Goal: Find specific page/section

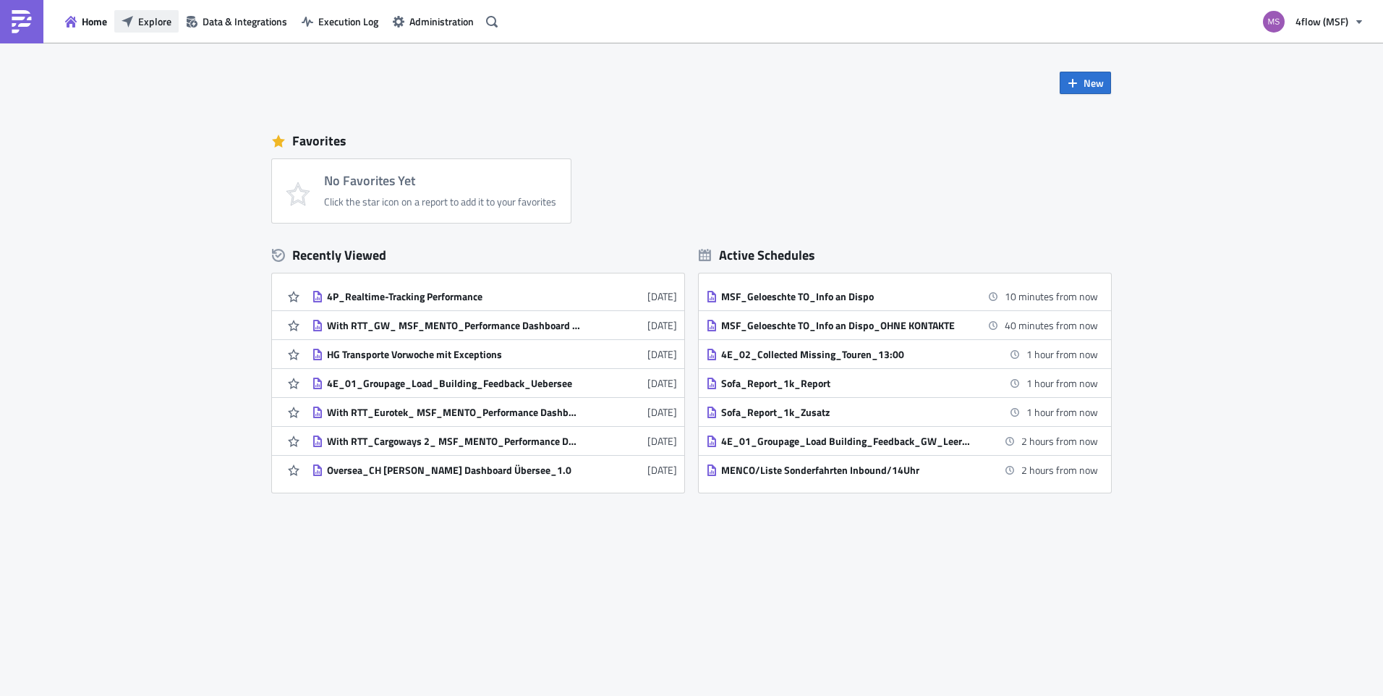
click at [137, 32] on button "Explore" at bounding box center [146, 21] width 64 height 22
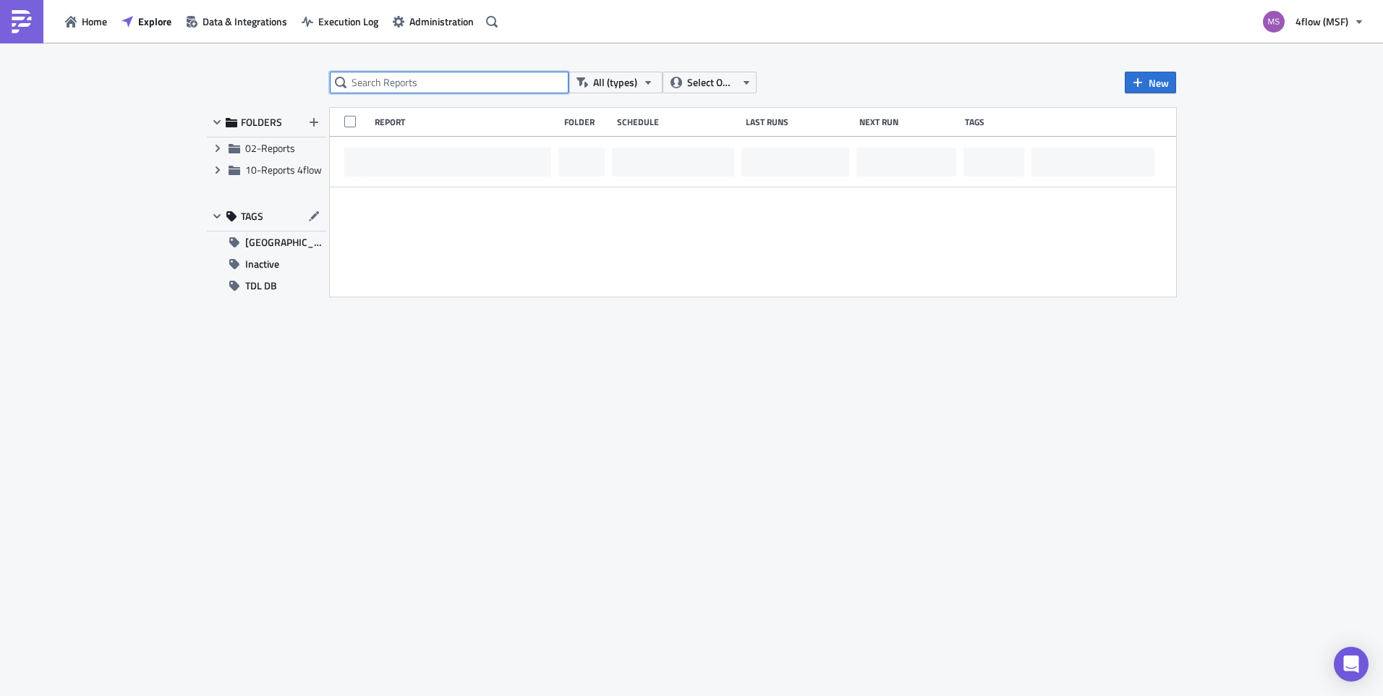
click at [391, 77] on input "text" at bounding box center [449, 83] width 239 height 22
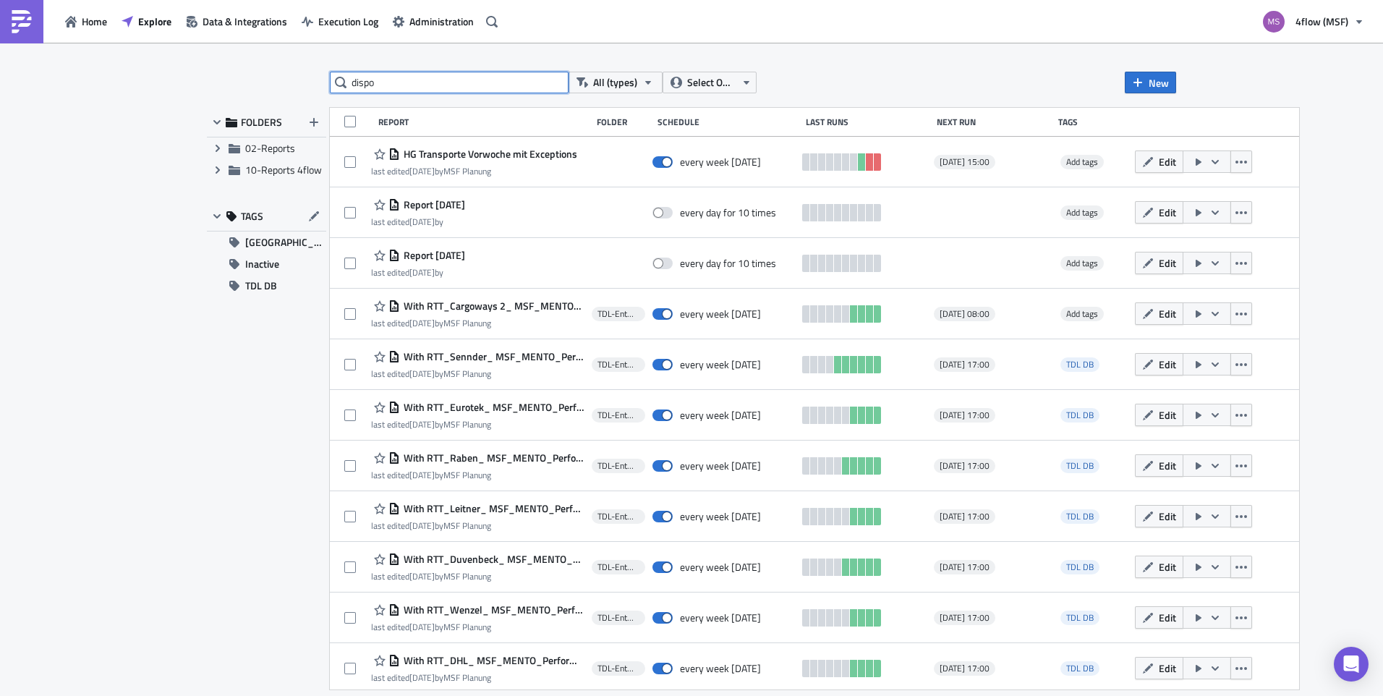
type input "dispo"
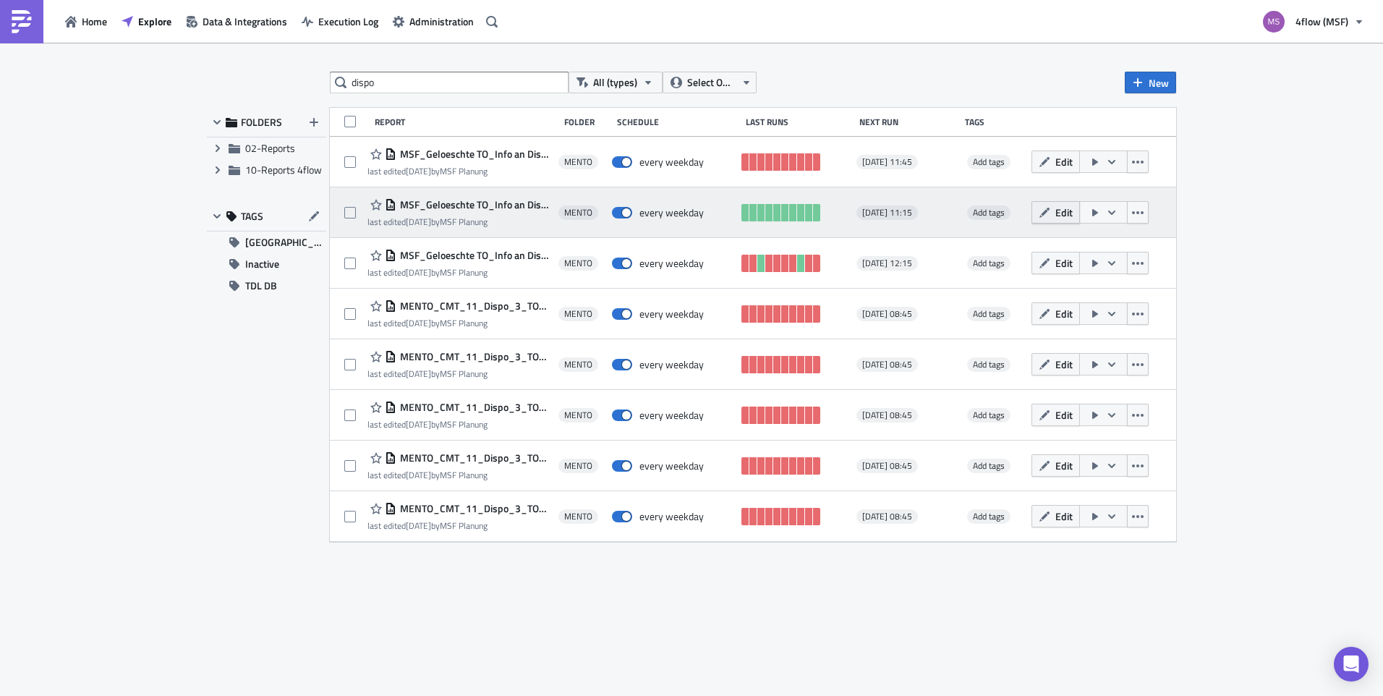
click at [1049, 205] on button "Edit" at bounding box center [1056, 212] width 48 height 22
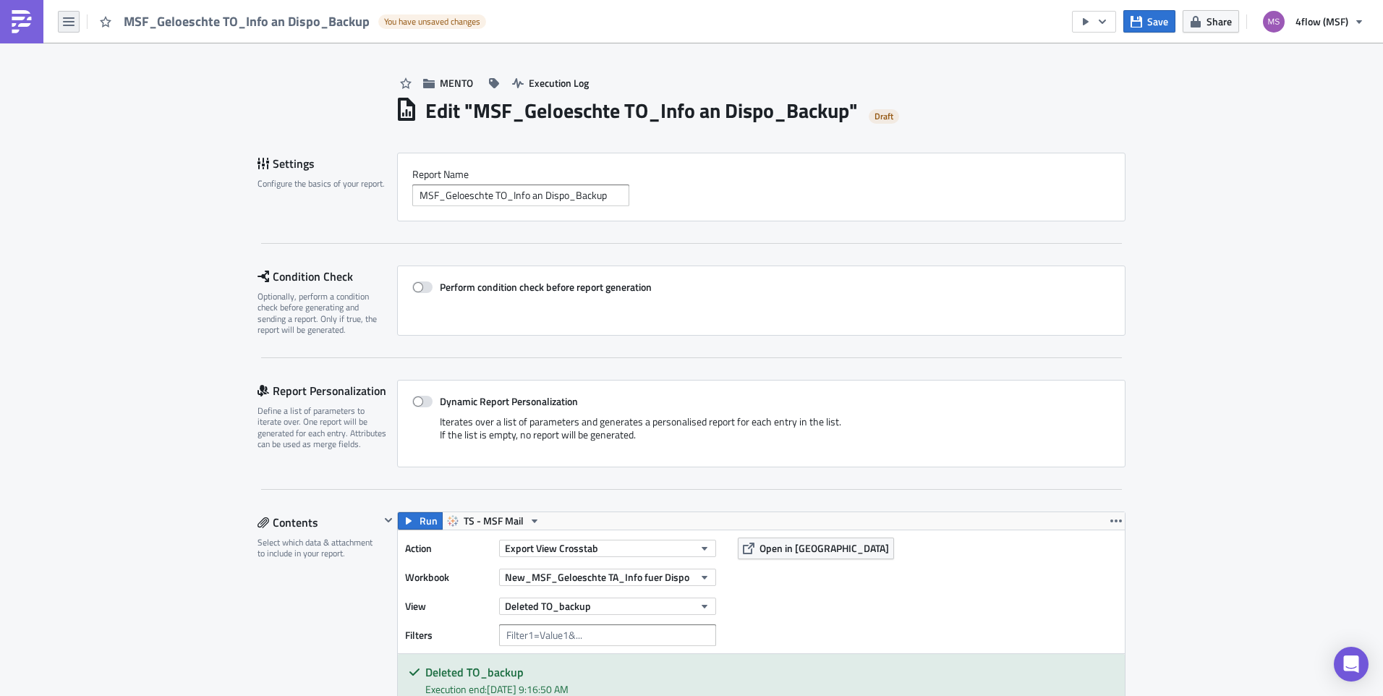
click at [75, 20] on button "button" at bounding box center [69, 22] width 22 height 22
click at [116, 97] on div "Explore" at bounding box center [131, 101] width 96 height 14
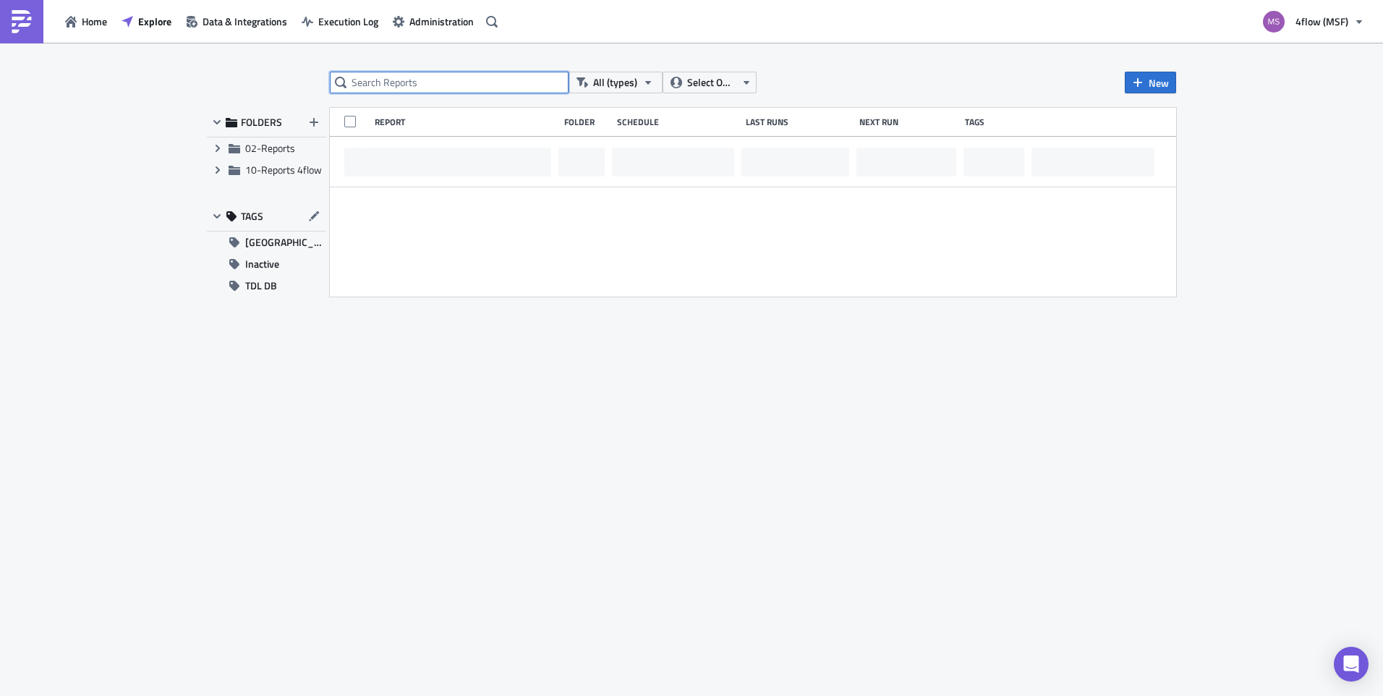
click at [381, 92] on input "text" at bounding box center [449, 83] width 239 height 22
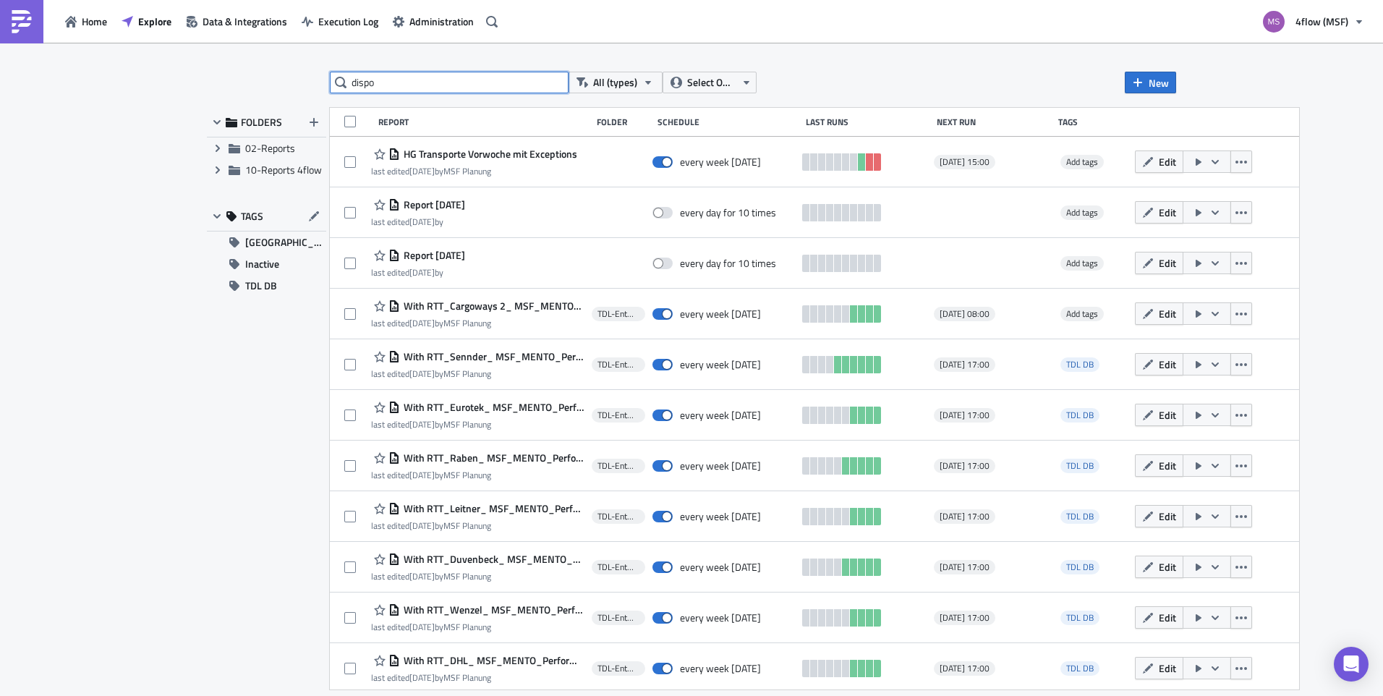
type input "dispo"
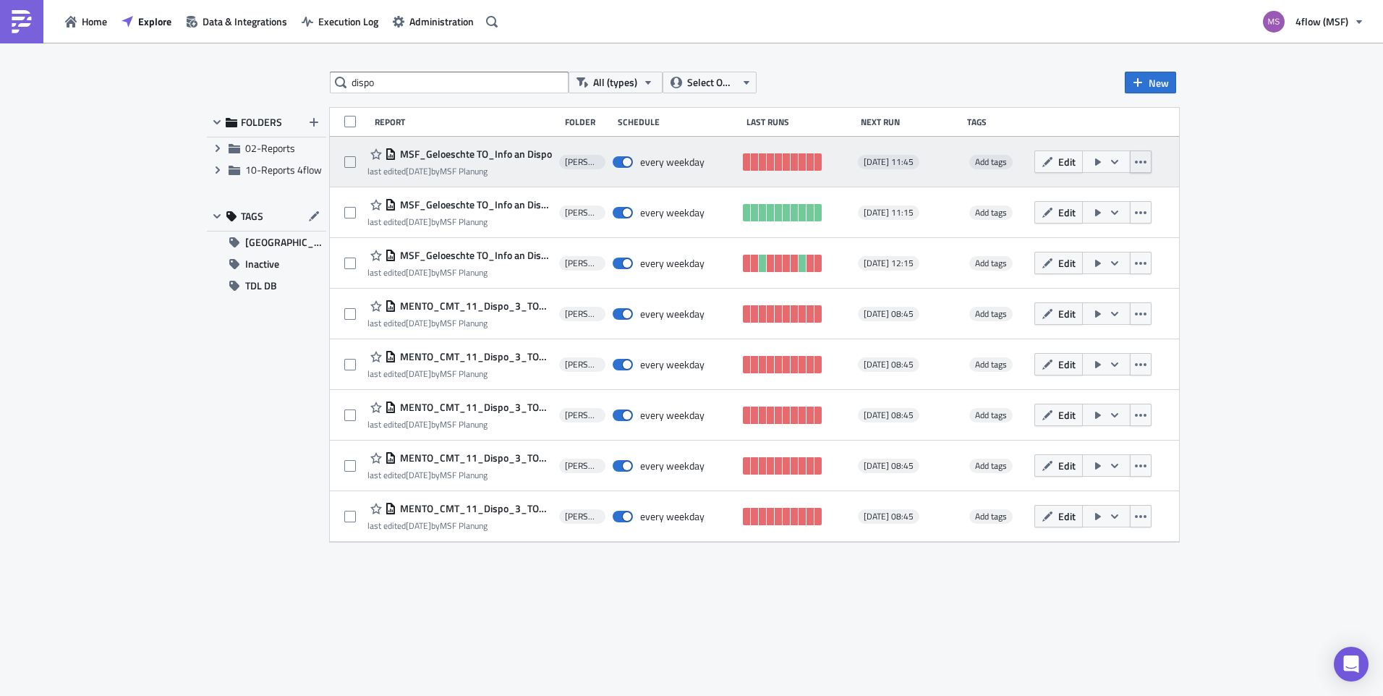
click at [1141, 168] on button "button" at bounding box center [1141, 161] width 22 height 22
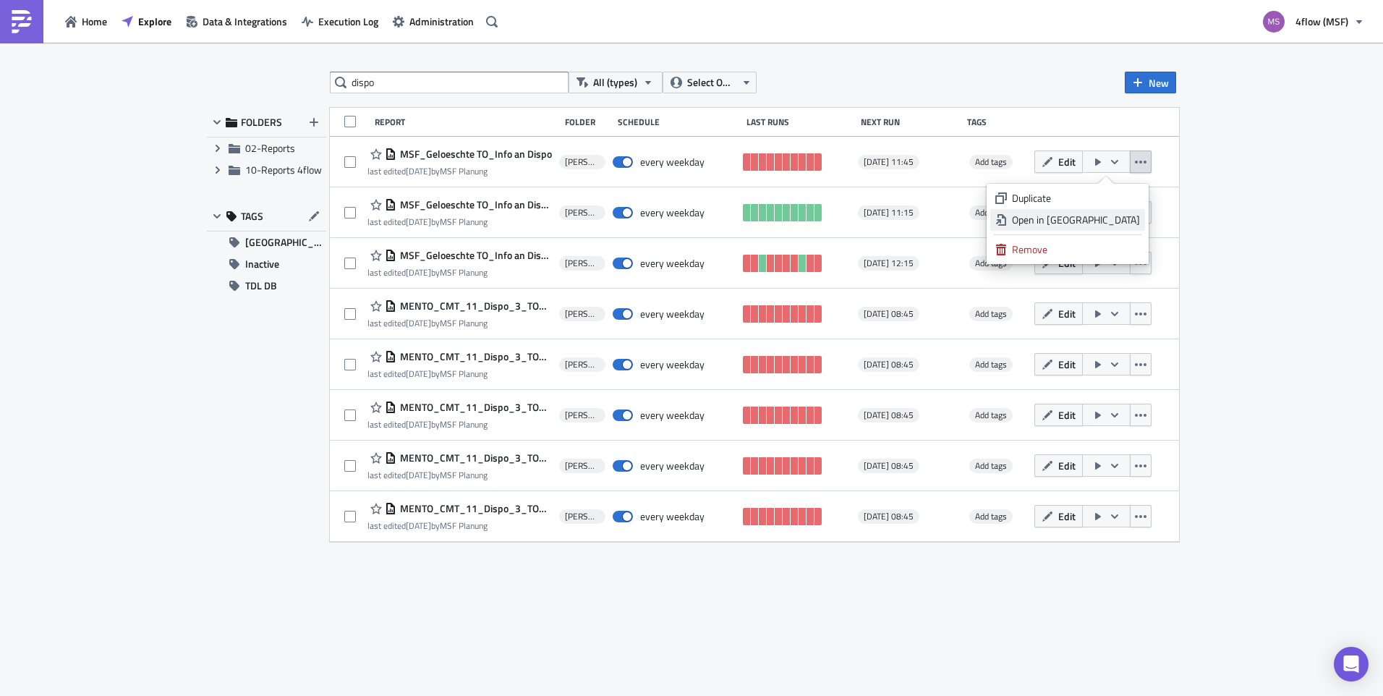
click at [1108, 213] on div "Open in New Tab" at bounding box center [1076, 220] width 128 height 14
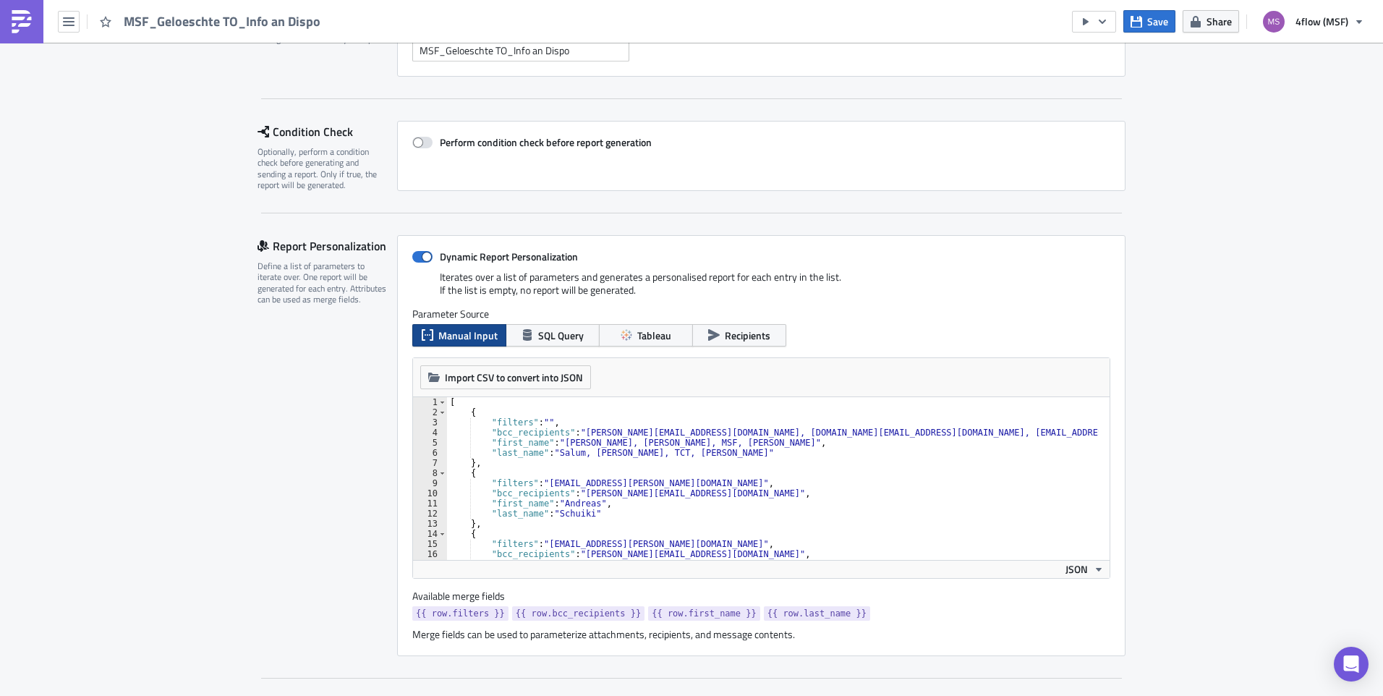
scroll to position [217, 0]
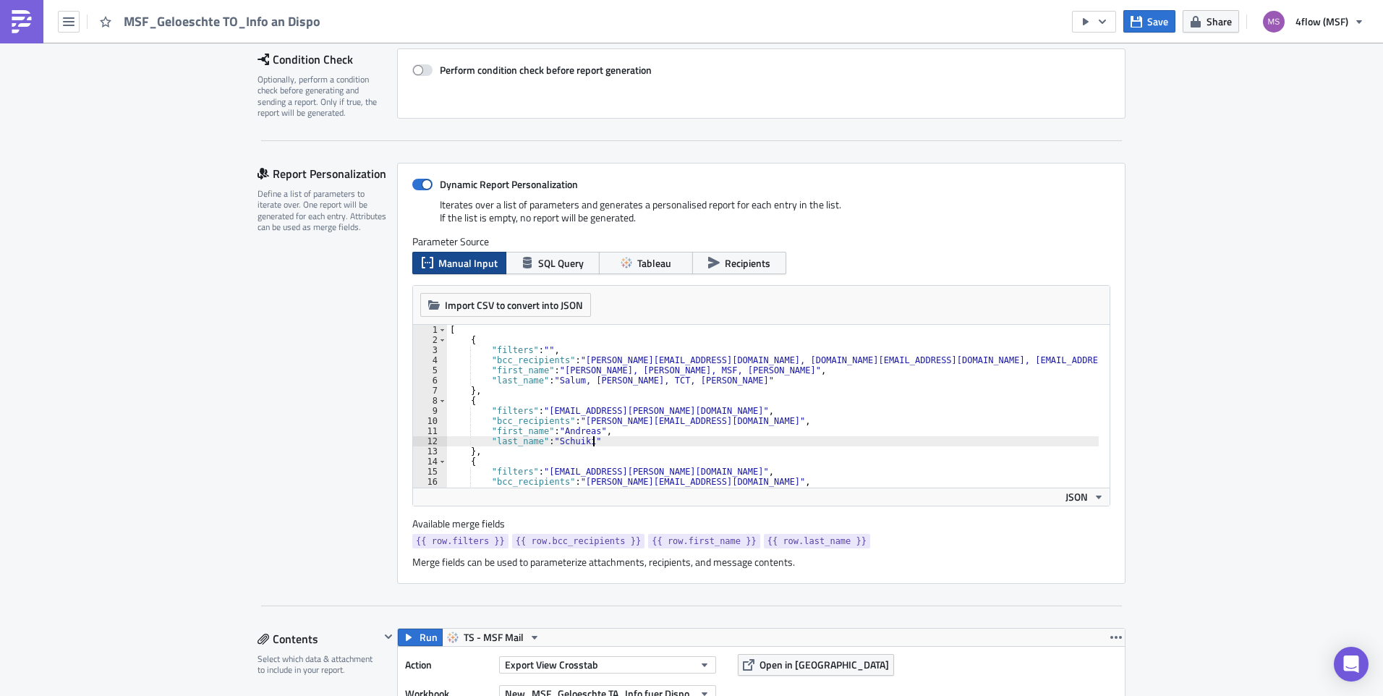
click at [841, 444] on div "[ { "filters" : "" , "bcc_recipients" : "a.salum@4flow.com, christoph.wran-schu…" at bounding box center [777, 411] width 660 height 172
click at [891, 404] on div "[ { "filters" : "" , "bcc_recipients" : "a.salum@4flow.com, christoph.wran-schu…" at bounding box center [777, 411] width 660 height 172
type textarea "{"
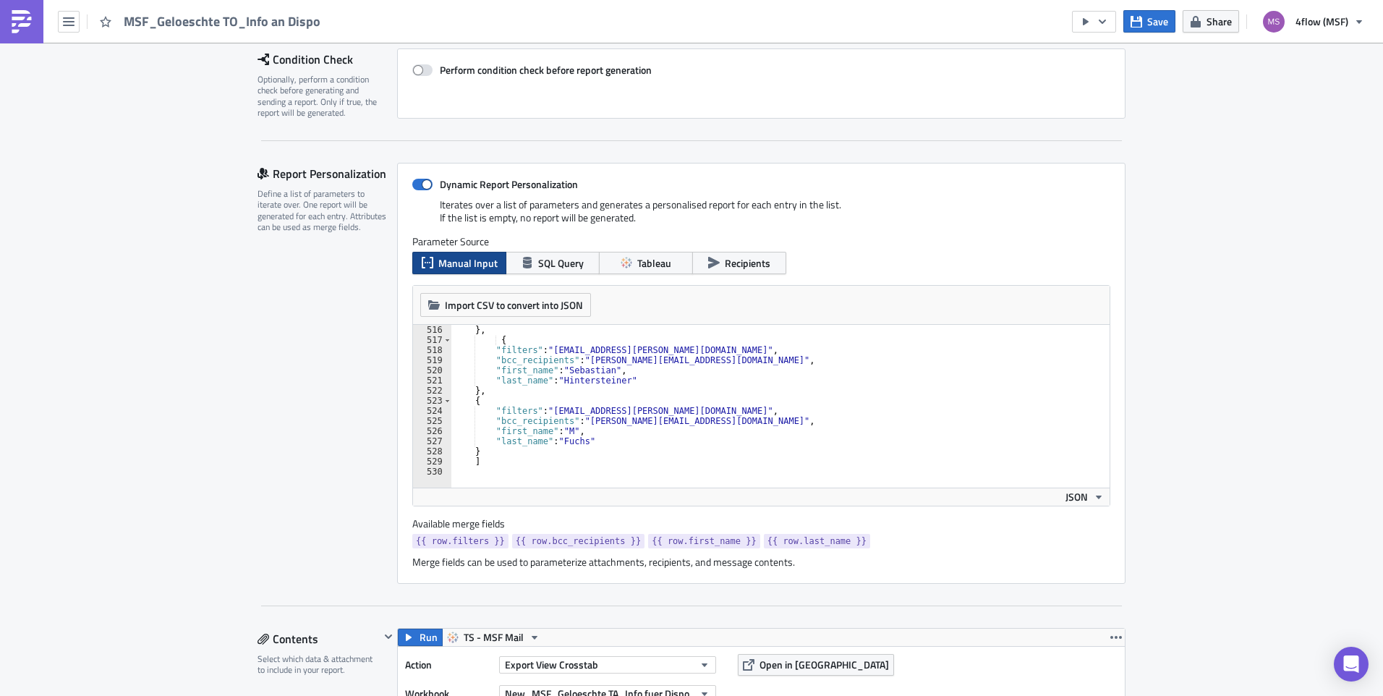
scroll to position [4913, 0]
click at [54, 18] on div "MSF_Geloeschte TO_Info an Dispo" at bounding box center [164, 21] width 329 height 43
click at [66, 18] on icon "button" at bounding box center [69, 21] width 12 height 9
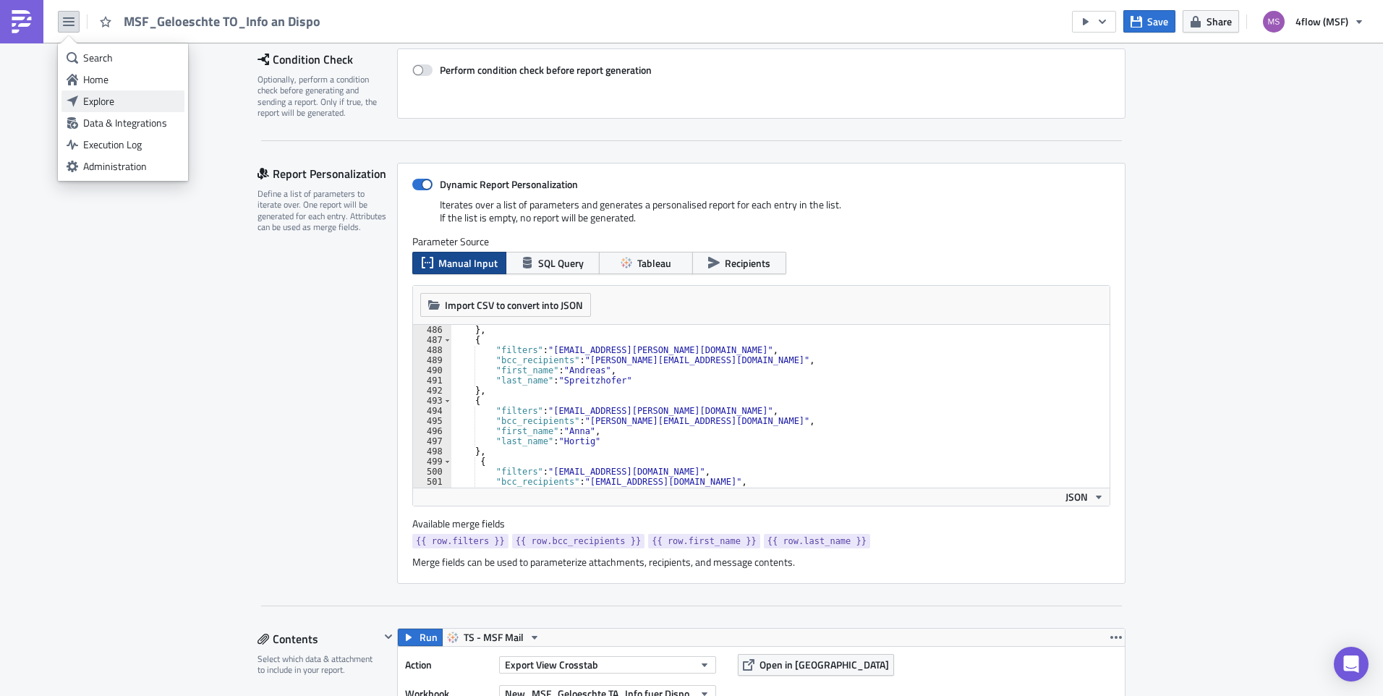
click at [114, 96] on div "Explore" at bounding box center [131, 101] width 96 height 14
